Goal: Information Seeking & Learning: Understand process/instructions

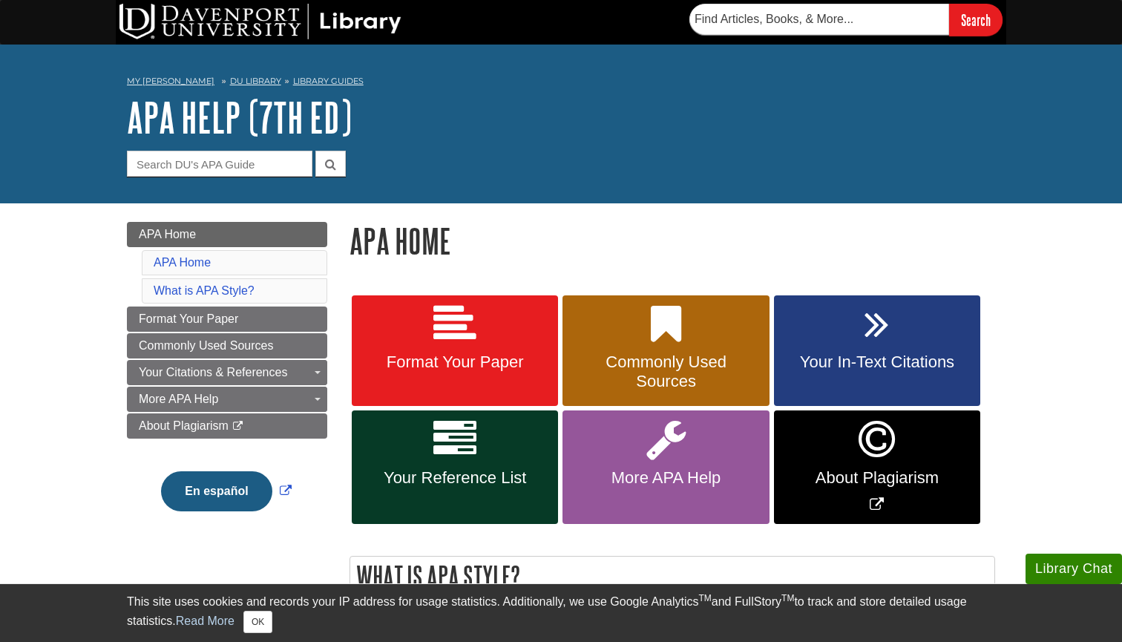
click at [824, 324] on link "Your In-Text Citations" at bounding box center [877, 350] width 206 height 111
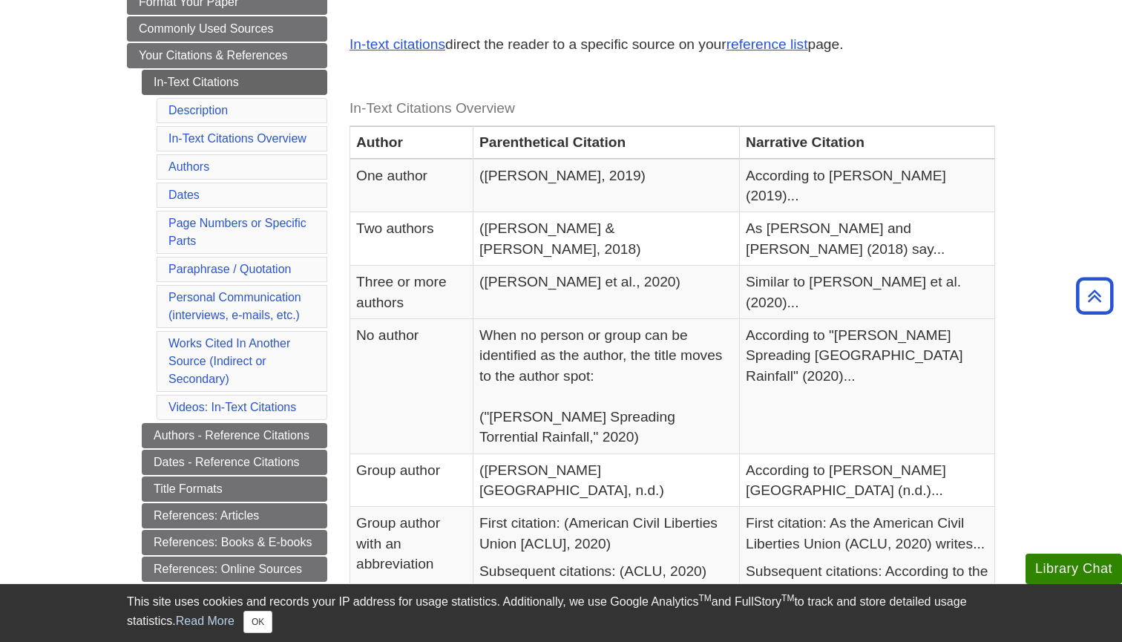
scroll to position [257, 0]
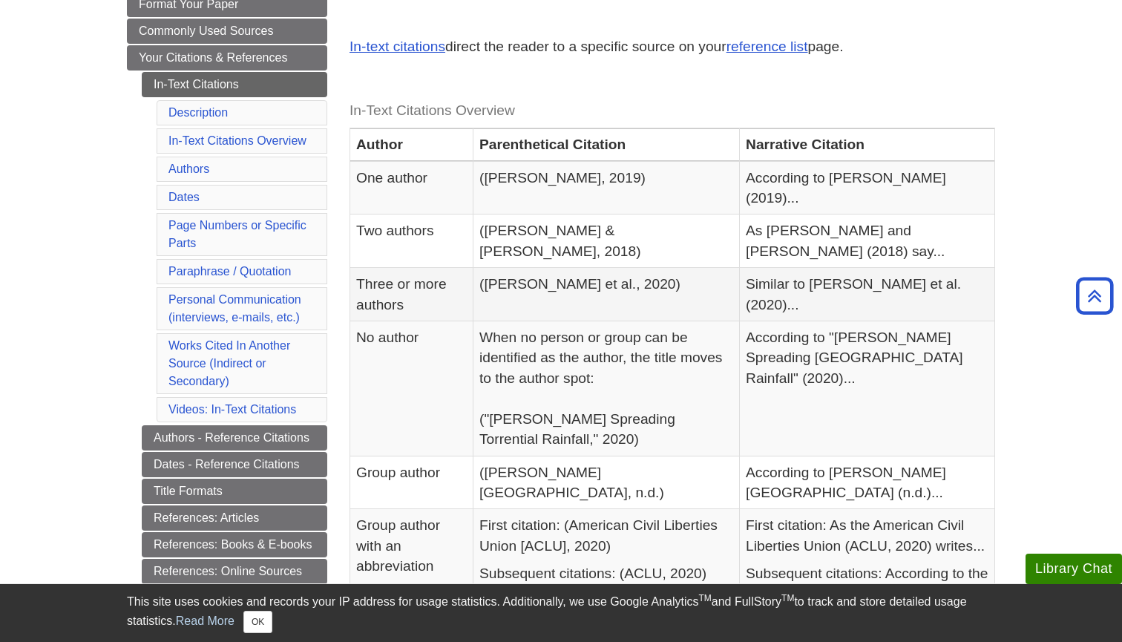
click at [545, 268] on td "(Smith et al., 2020)" at bounding box center [607, 294] width 267 height 53
click at [762, 45] on link "reference list" at bounding box center [768, 47] width 82 height 16
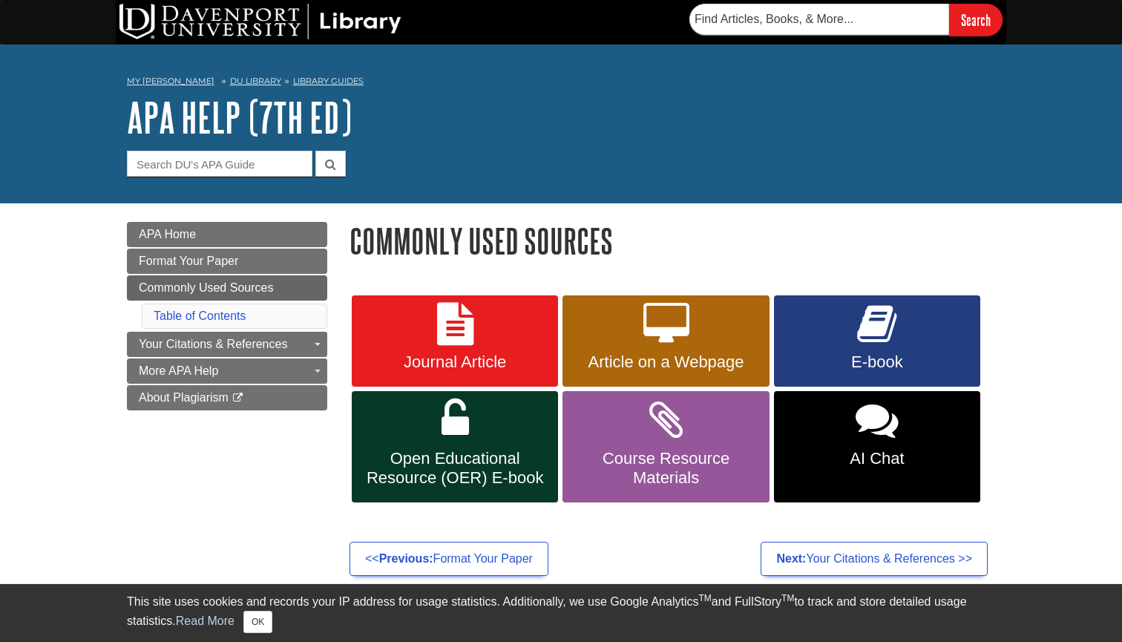
click at [814, 332] on link "E-book" at bounding box center [877, 341] width 206 height 92
click at [826, 354] on span "E-book" at bounding box center [877, 362] width 184 height 19
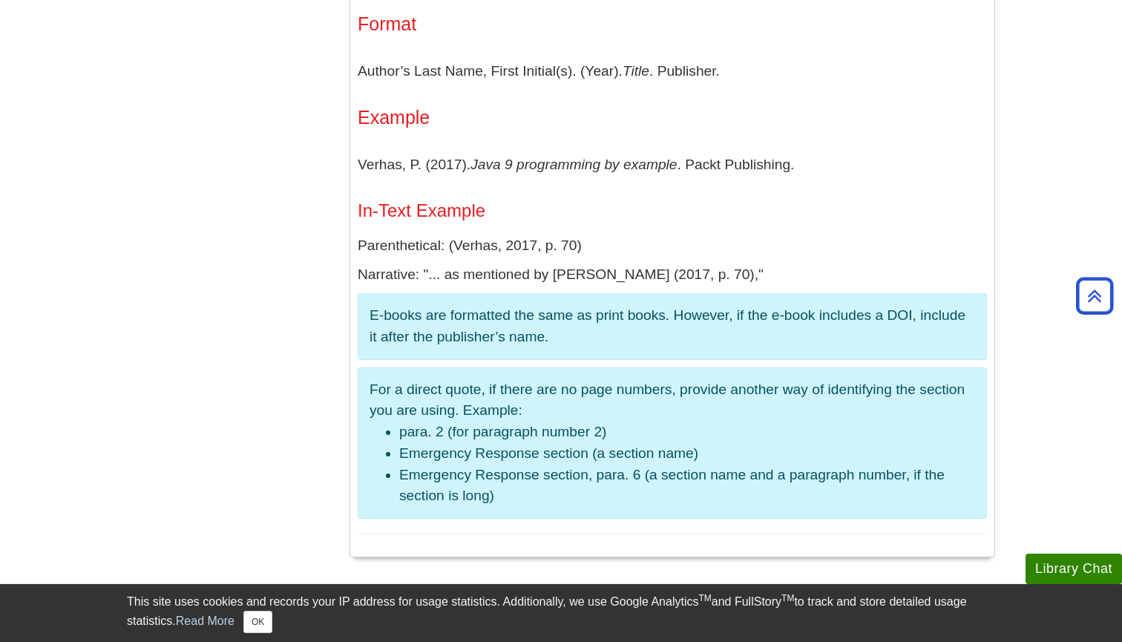
scroll to position [2601, 0]
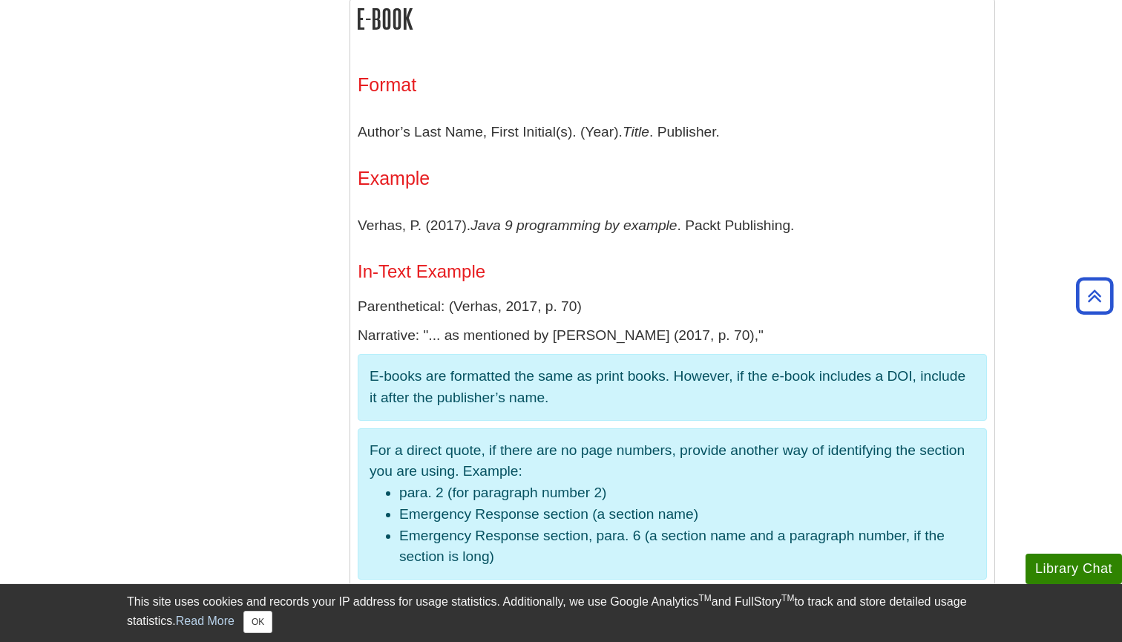
scroll to position [2430, 0]
